Goal: Task Accomplishment & Management: Manage account settings

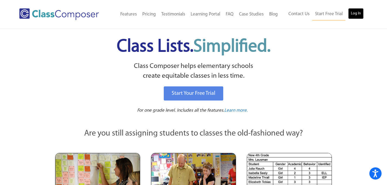
click at [353, 11] on link "Log In" at bounding box center [355, 13] width 15 height 11
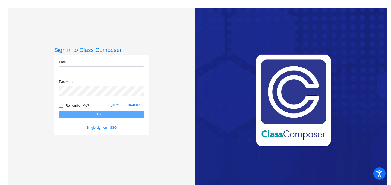
type input "sarah.halvorson@isd623.org"
click at [116, 114] on button "Log In" at bounding box center [101, 114] width 85 height 8
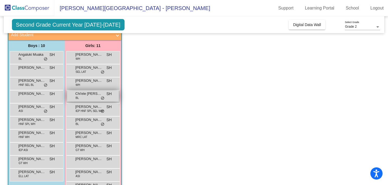
scroll to position [36, 0]
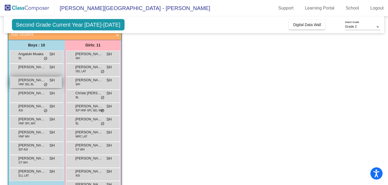
click at [31, 83] on span "HNF SEL BL" at bounding box center [26, 84] width 15 height 4
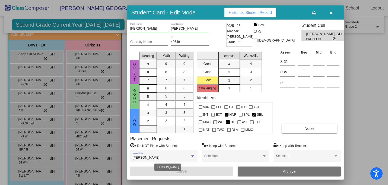
click at [184, 156] on div "Elias Lasher" at bounding box center [162, 158] width 58 height 4
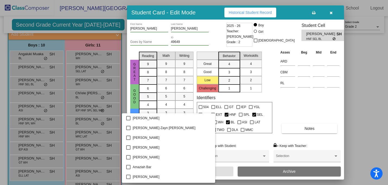
scroll to position [146, 0]
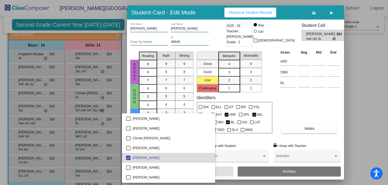
click at [184, 156] on span "Elias Lasher" at bounding box center [172, 158] width 78 height 10
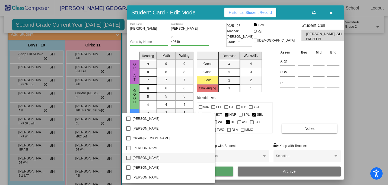
click at [184, 156] on span "Elias Lasher" at bounding box center [172, 158] width 78 height 10
click at [245, 169] on div at bounding box center [194, 92] width 388 height 185
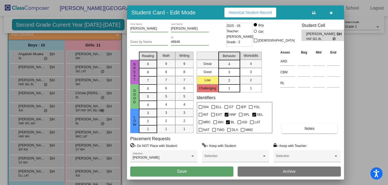
click at [207, 172] on button "Save" at bounding box center [181, 171] width 103 height 10
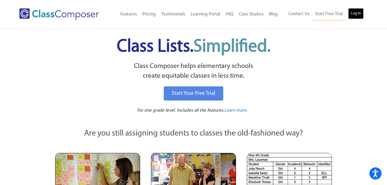
click at [358, 14] on link "Log In" at bounding box center [355, 13] width 15 height 11
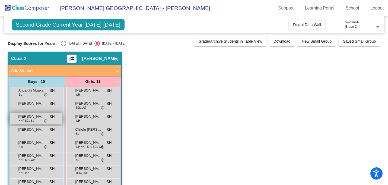
click at [33, 118] on span "[PERSON_NAME]" at bounding box center [31, 116] width 27 height 5
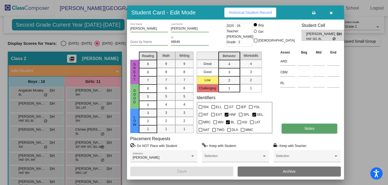
click at [306, 127] on span "Notes" at bounding box center [310, 128] width 10 height 4
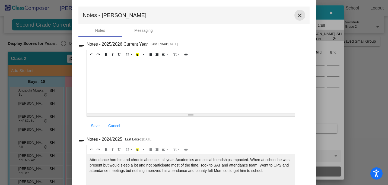
click at [299, 15] on mat-icon "close" at bounding box center [300, 15] width 7 height 7
